Goal: Communication & Community: Answer question/provide support

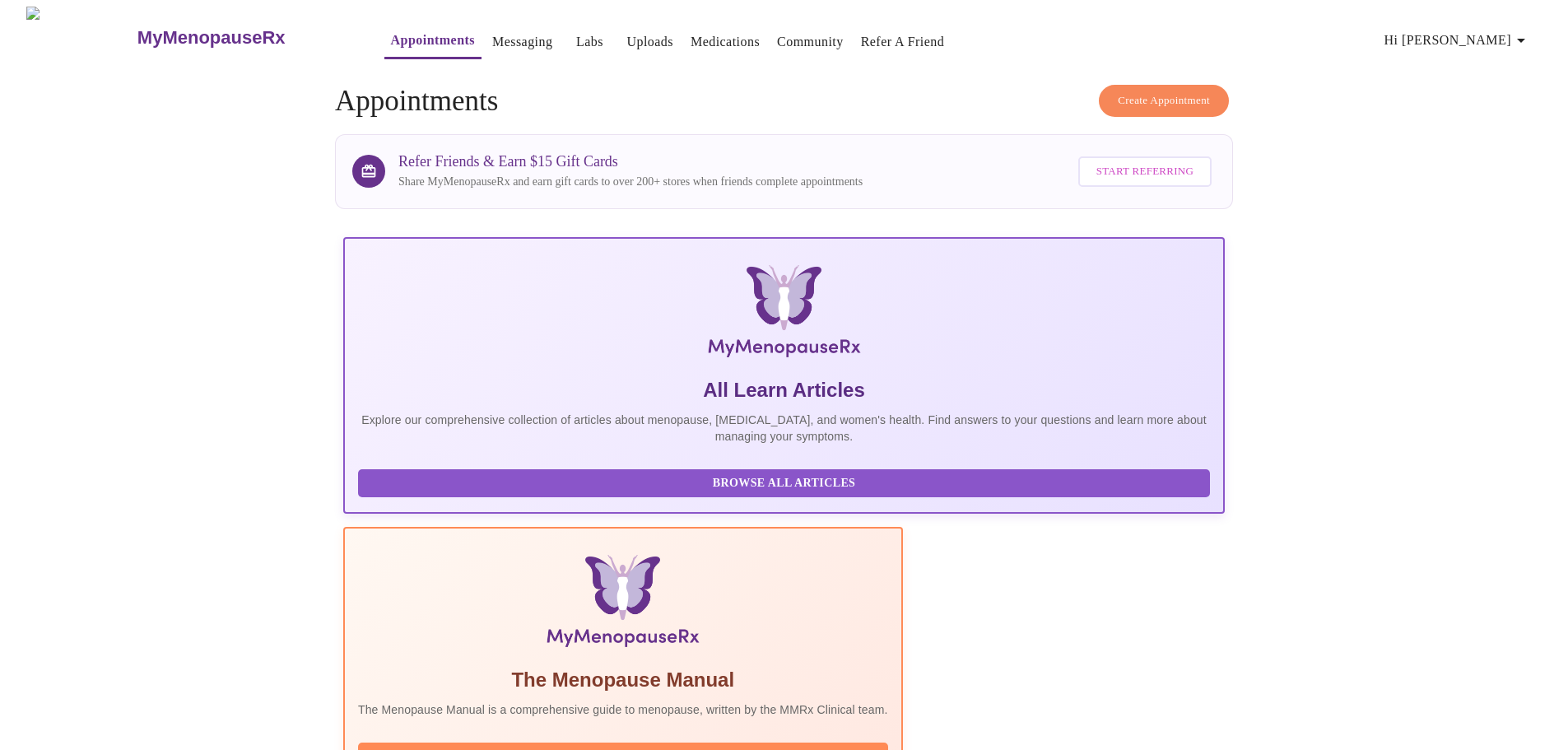
click at [492, 41] on link "Messaging" at bounding box center [522, 42] width 60 height 23
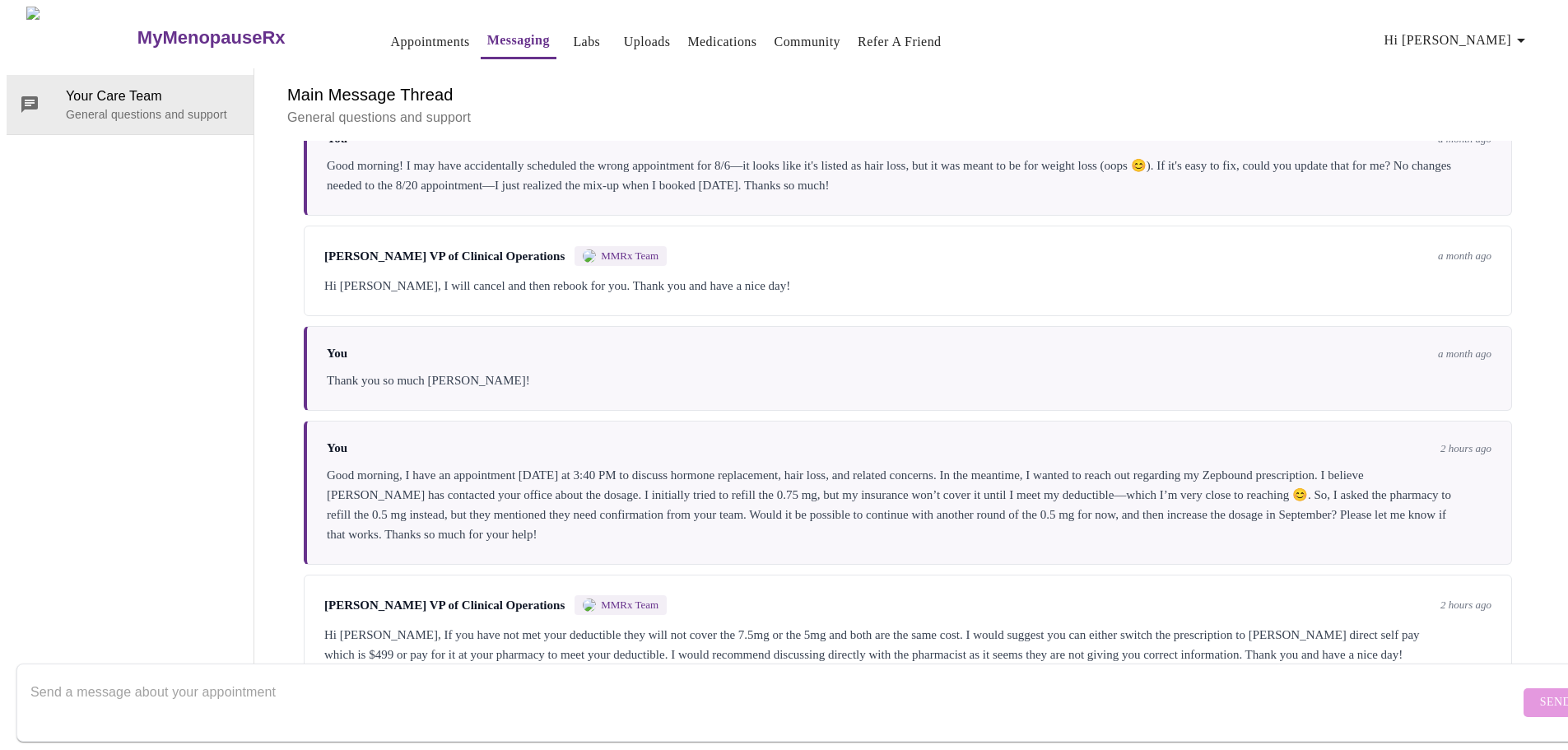
scroll to position [5572, 0]
click at [253, 675] on textarea "Send a message about your appointment" at bounding box center [774, 702] width 1489 height 53
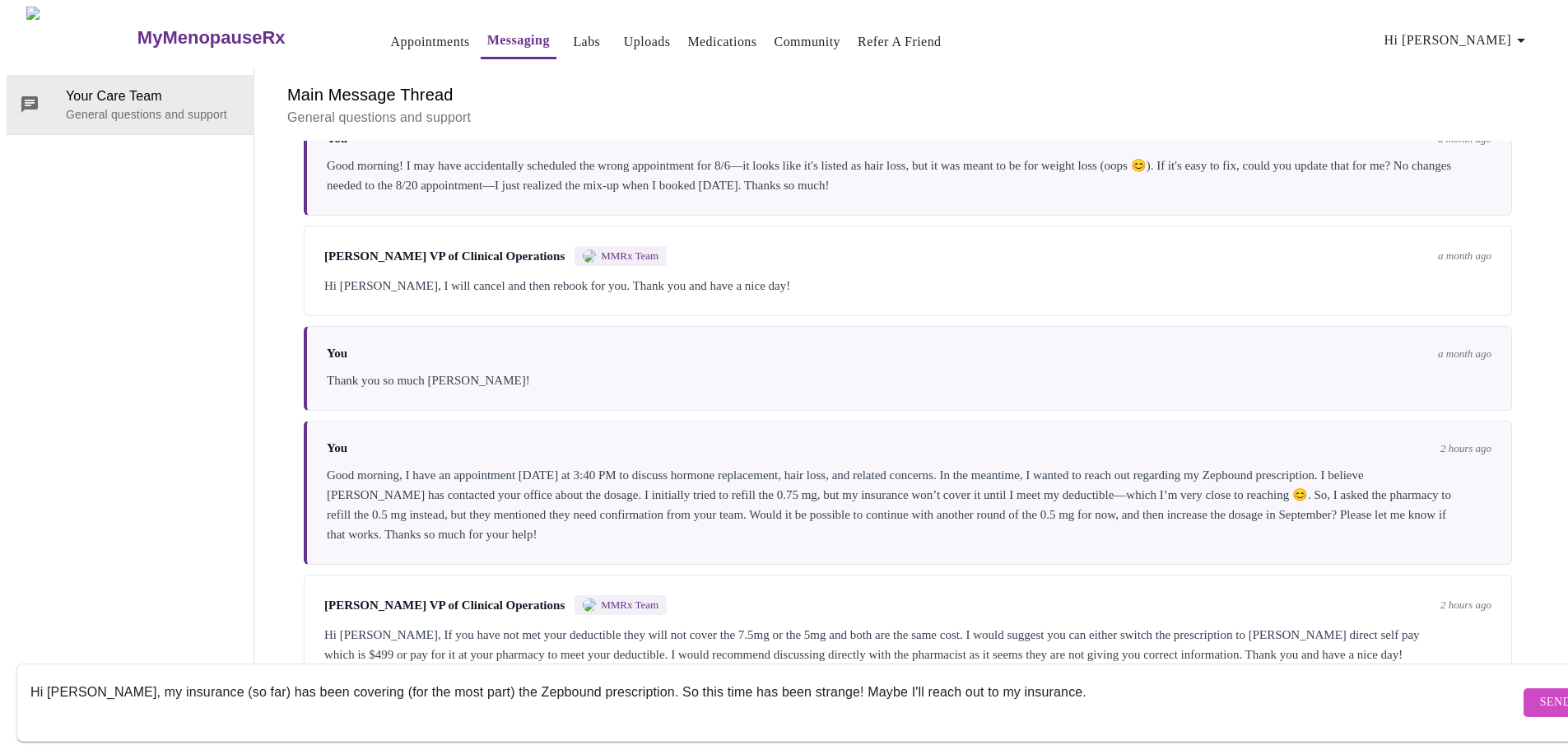
click at [458, 675] on textarea "Hi [PERSON_NAME], my insurance (so far) has been covering (for the most part) t…" at bounding box center [774, 702] width 1489 height 53
click at [501, 675] on textarea "Hi [PERSON_NAME], my insurance (so far) has been covering the Zepbound prescrip…" at bounding box center [774, 702] width 1489 height 53
click at [1048, 675] on textarea "Hi [PERSON_NAME], my insurance (so far) has been covering the Zepbound prescrip…" at bounding box center [774, 702] width 1489 height 53
type textarea "Hi [PERSON_NAME], my insurance (so far) has been covering the Zepbound prescrip…"
click at [1540, 692] on span "Send" at bounding box center [1555, 703] width 31 height 21
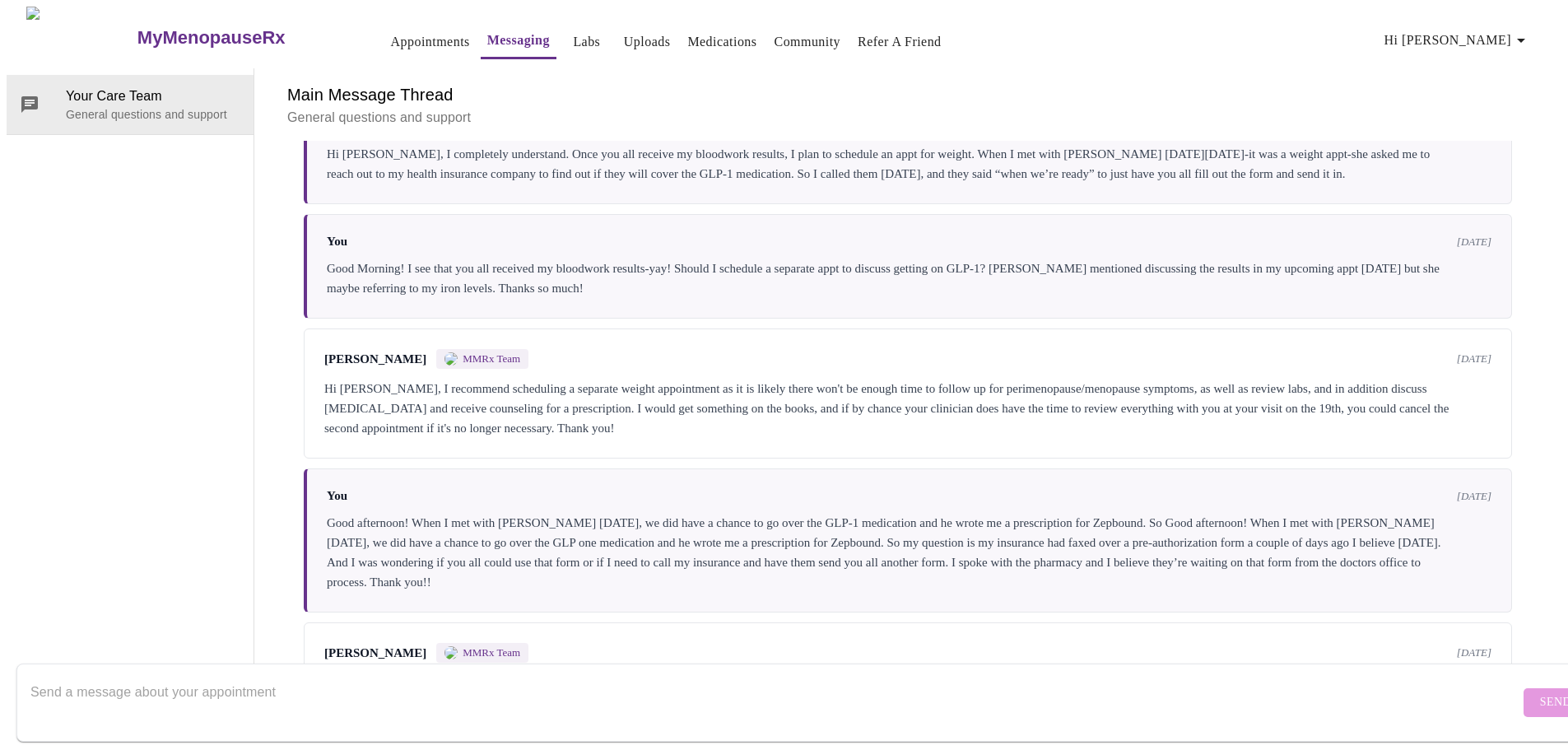
scroll to position [0, 0]
click at [396, 40] on link "Appointments" at bounding box center [431, 42] width 79 height 23
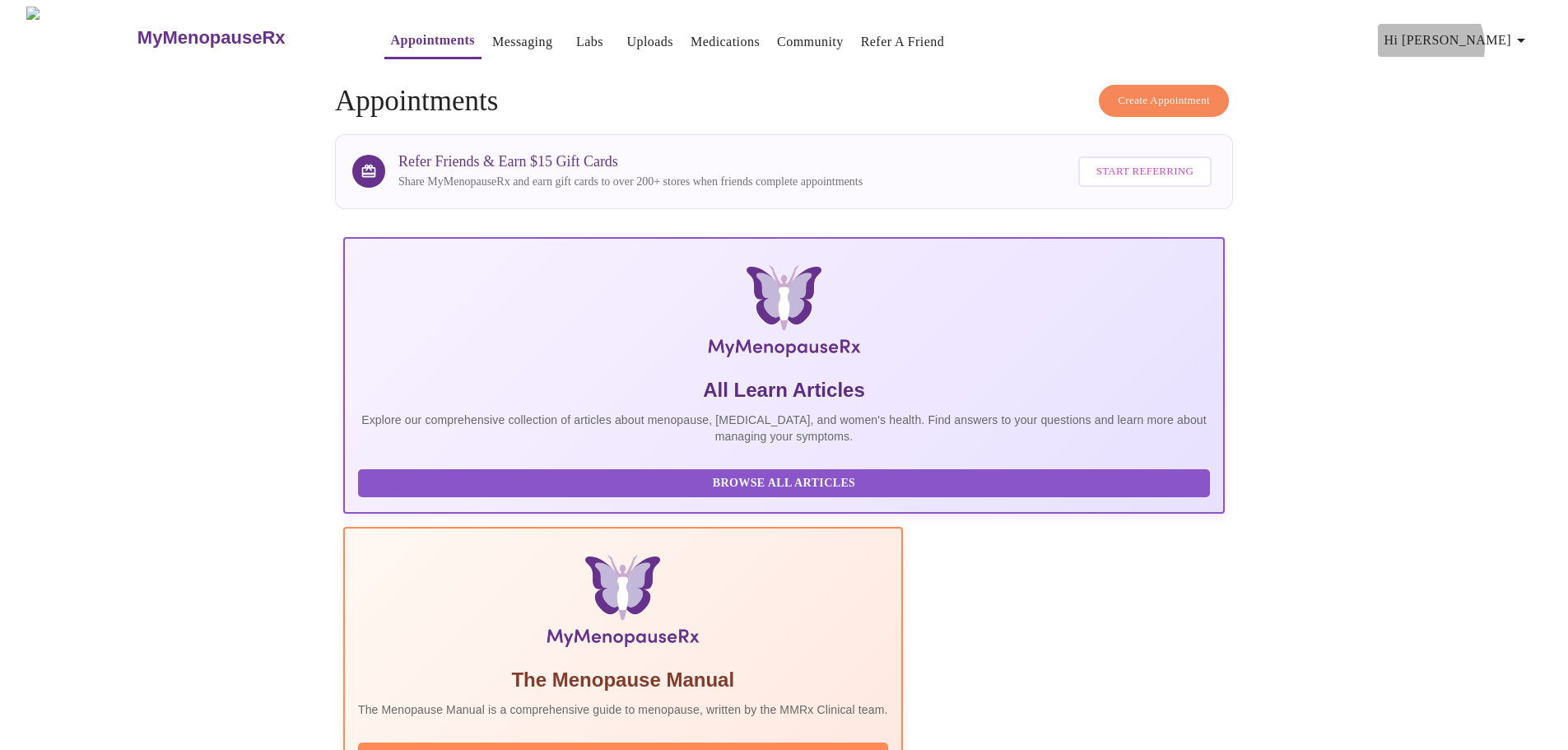
click at [1481, 41] on span "Hi [PERSON_NAME]" at bounding box center [1457, 41] width 146 height 23
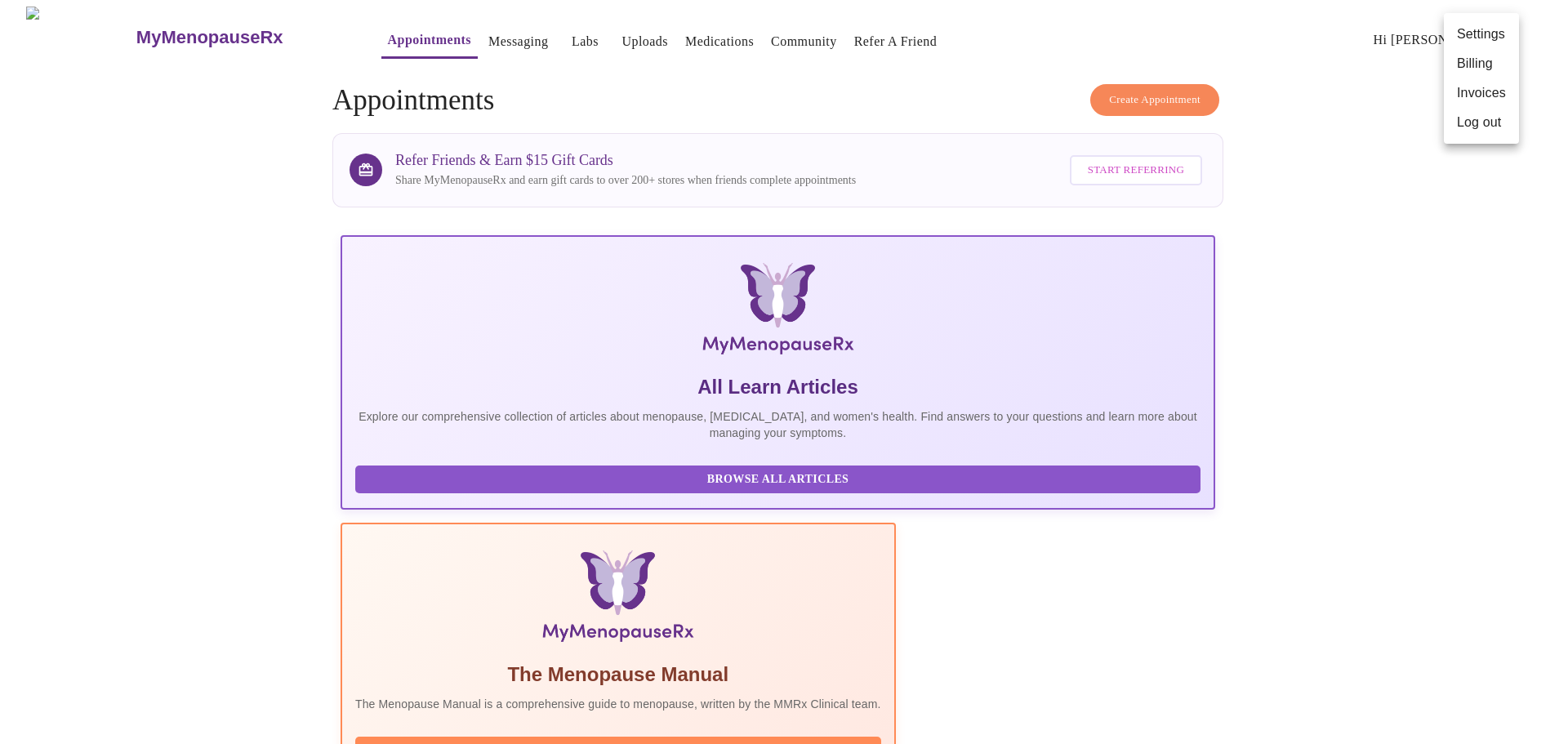
click at [1475, 66] on li "Billing" at bounding box center [1481, 63] width 75 height 29
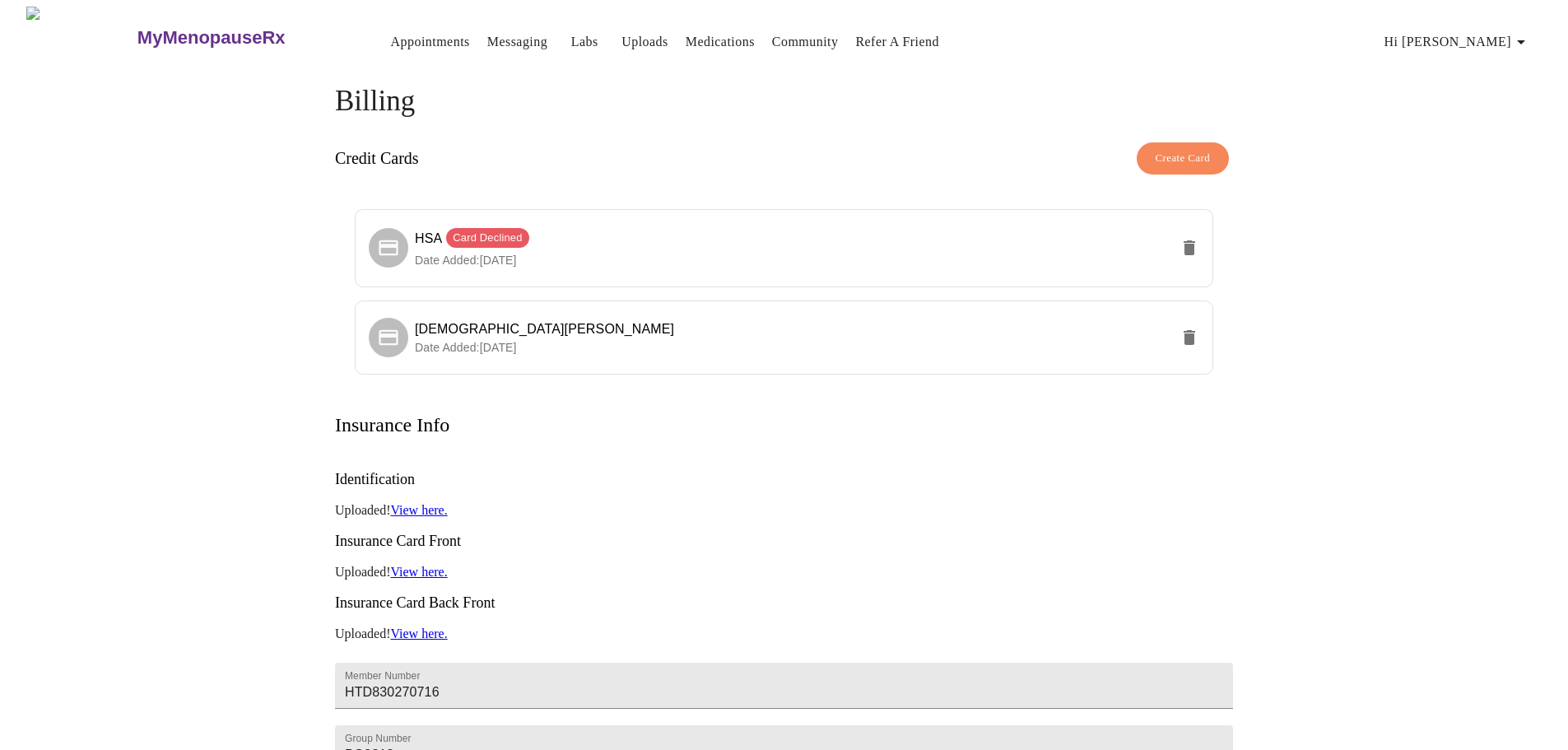
click at [1510, 32] on span "Hi [PERSON_NAME]" at bounding box center [1457, 42] width 146 height 23
click at [1501, 100] on li "Invoices" at bounding box center [1493, 94] width 75 height 29
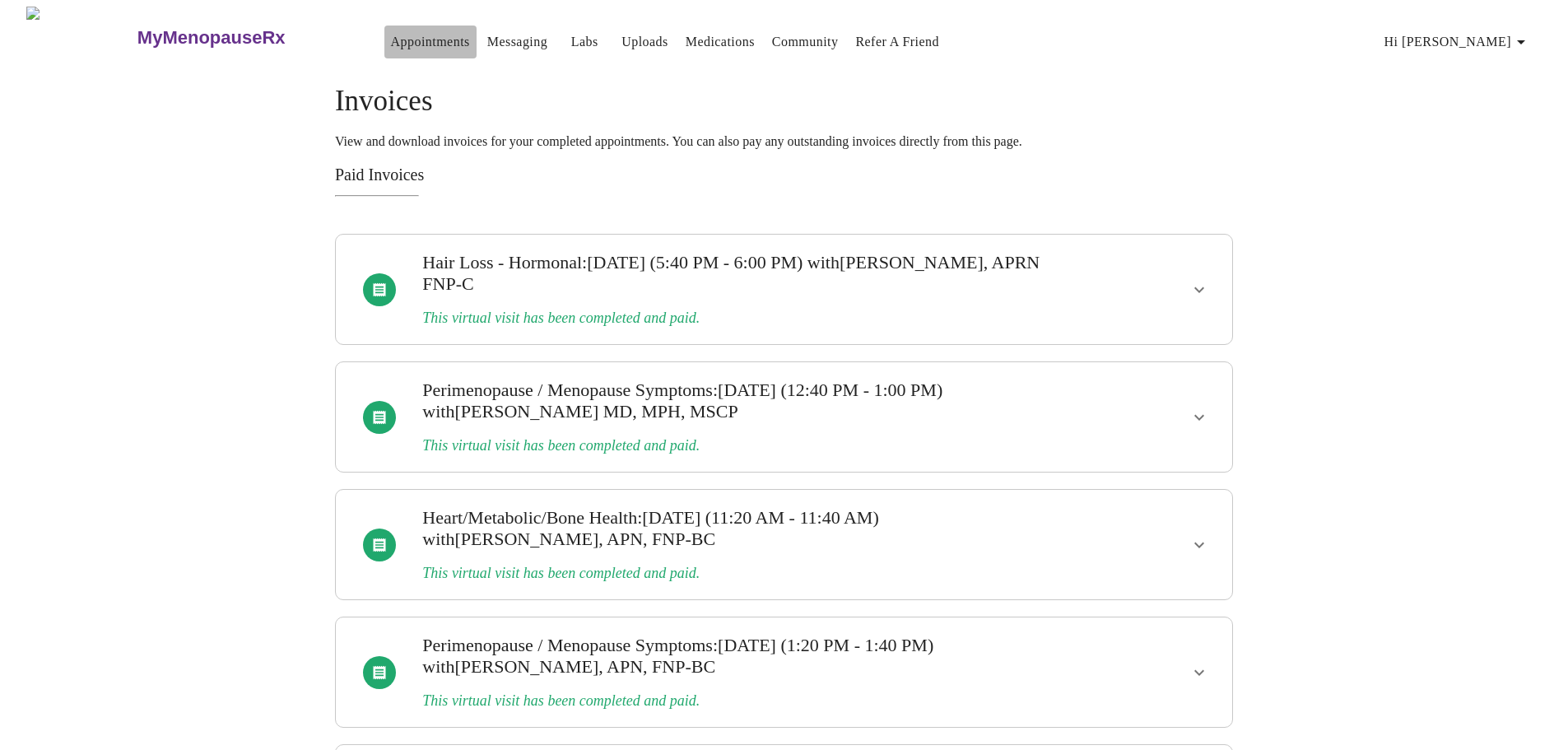
click at [411, 38] on link "Appointments" at bounding box center [431, 42] width 79 height 23
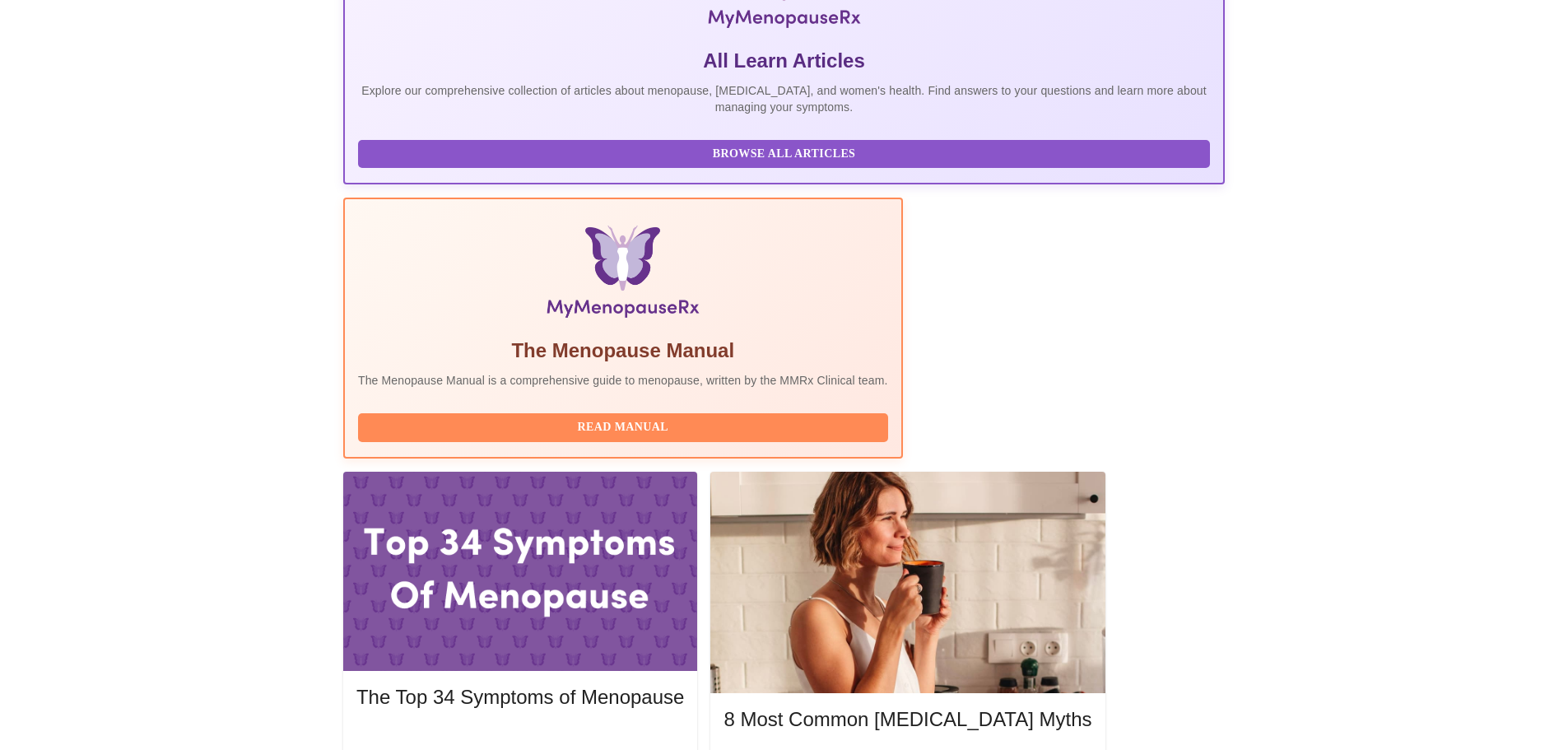
scroll to position [576, 0]
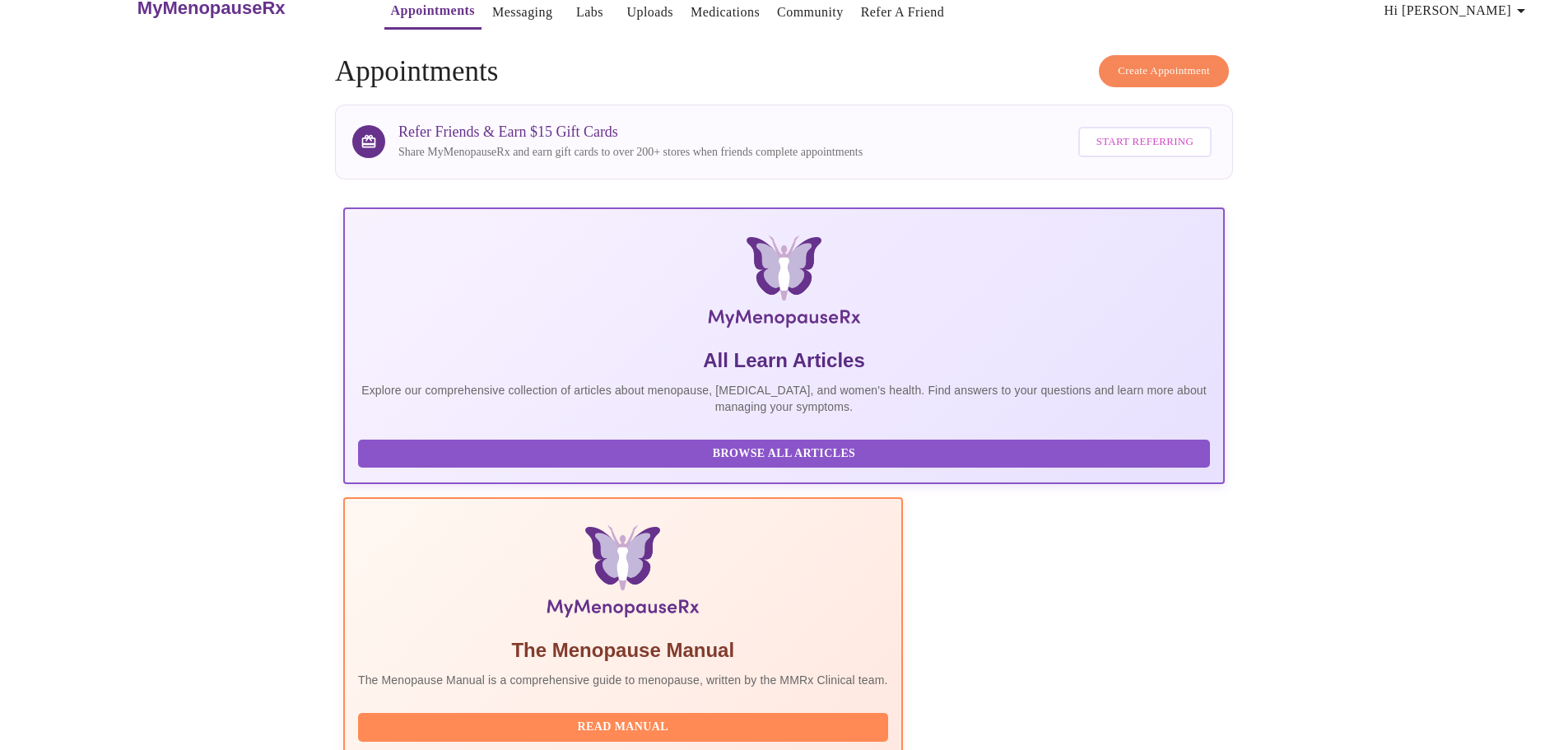
scroll to position [0, 0]
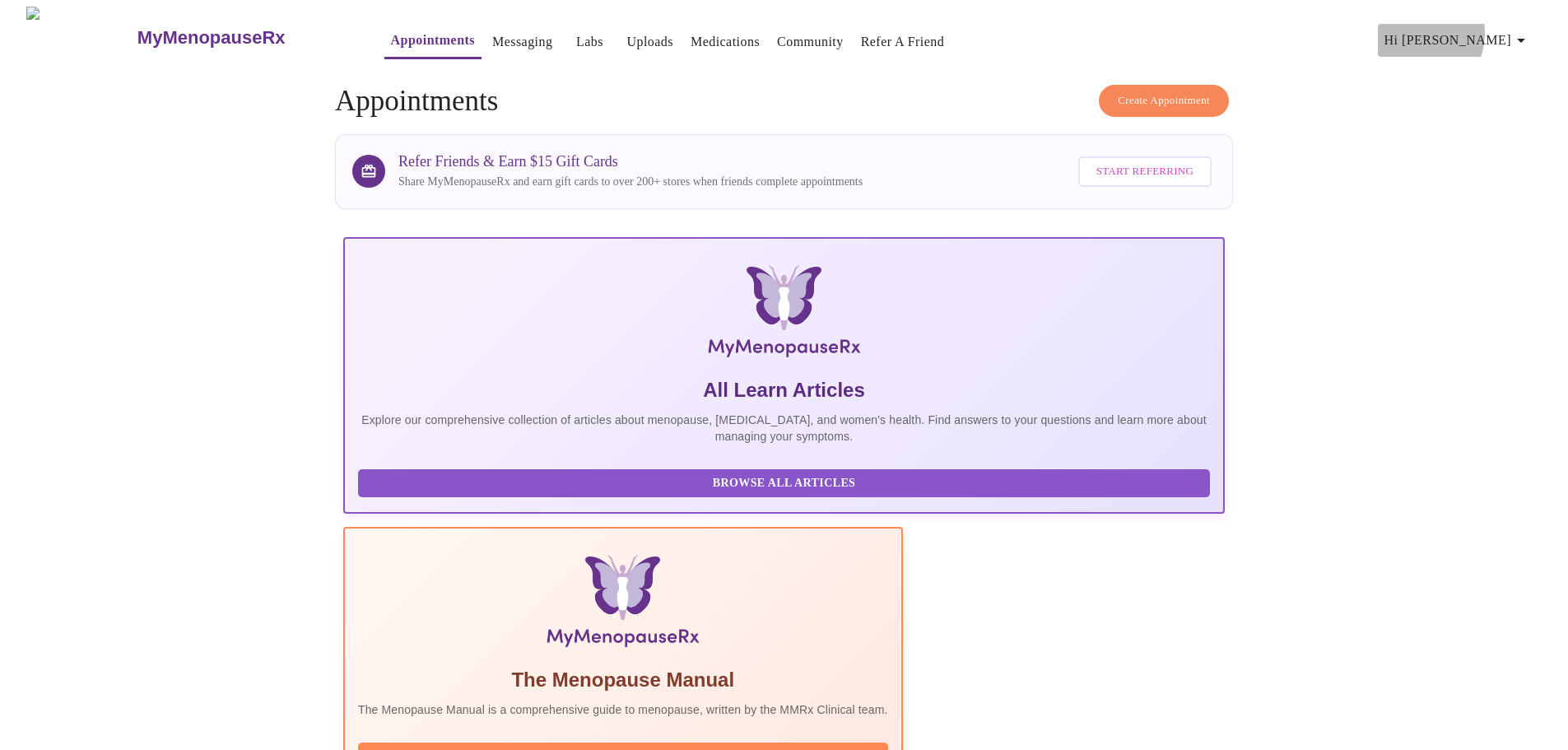
click at [1475, 29] on span "Hi [PERSON_NAME]" at bounding box center [1457, 41] width 146 height 23
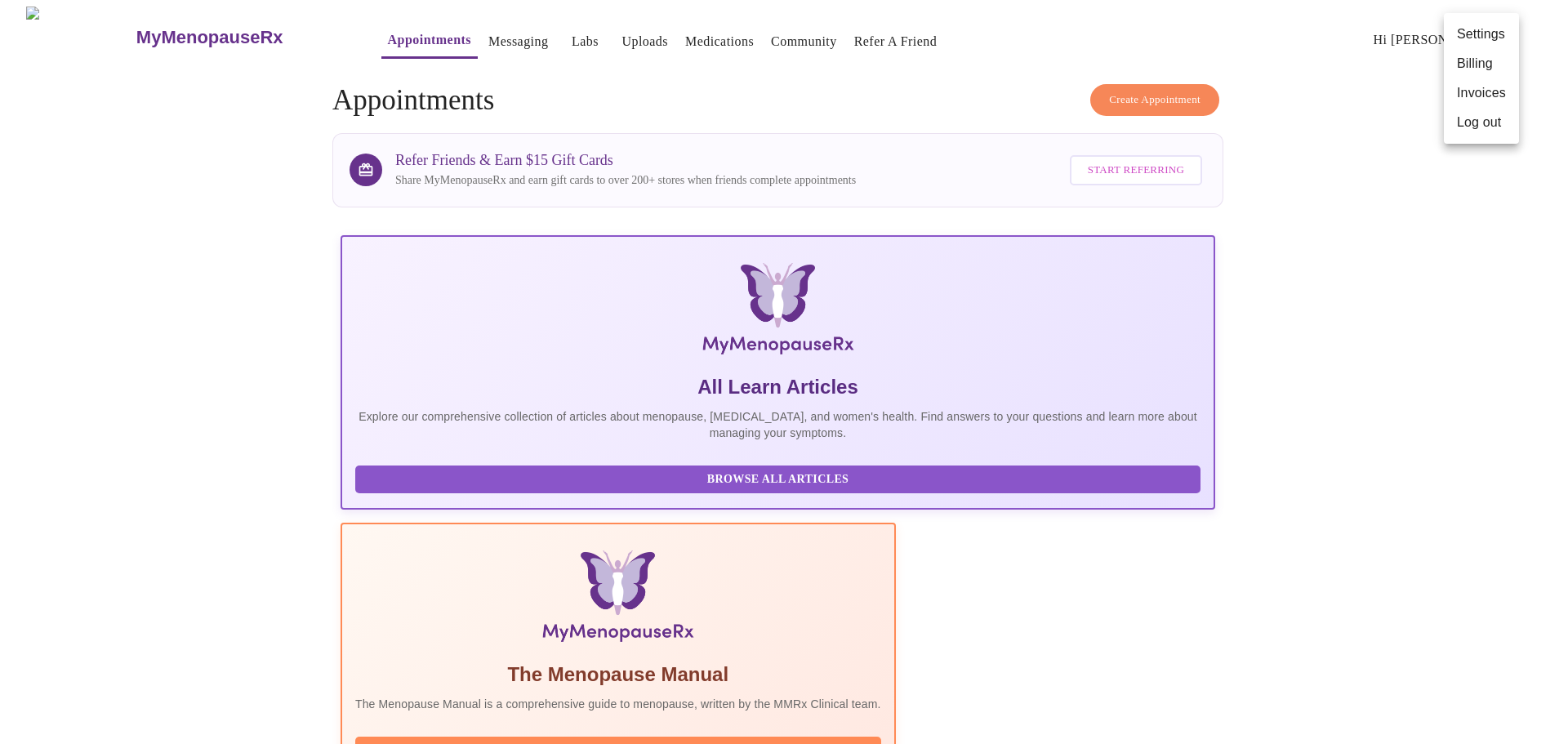
click at [1474, 133] on li "Log out" at bounding box center [1481, 122] width 75 height 29
